Goal: Find specific page/section: Find specific page/section

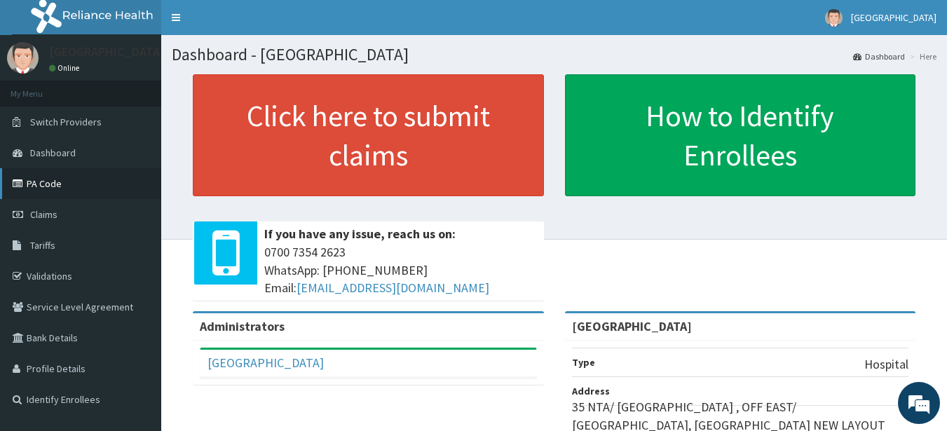
click at [34, 189] on link "PA Code" at bounding box center [80, 183] width 161 height 31
click at [39, 181] on link "PA Code" at bounding box center [80, 183] width 161 height 31
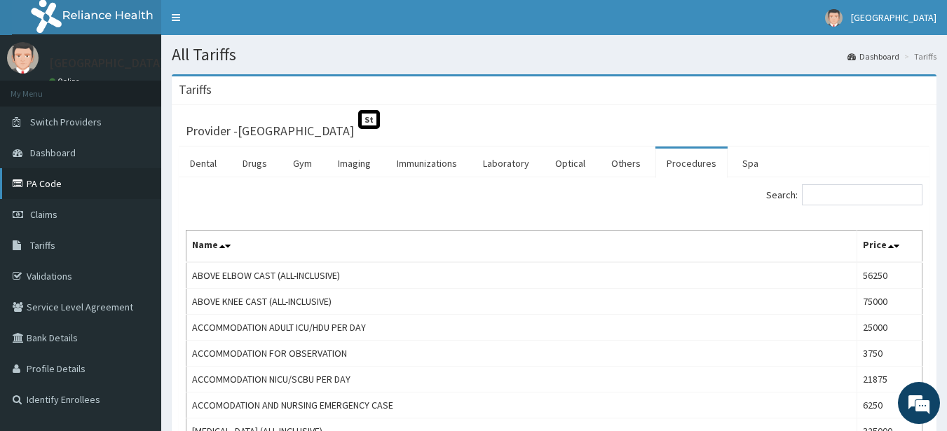
click at [79, 179] on link "PA Code" at bounding box center [80, 183] width 161 height 31
